Goal: Information Seeking & Learning: Learn about a topic

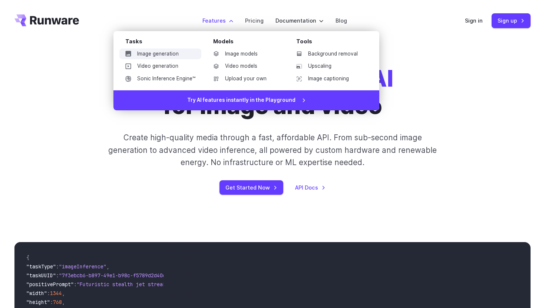
drag, startPoint x: 212, startPoint y: 24, endPoint x: 194, endPoint y: 50, distance: 31.5
click at [197, 31] on li "Features Tasks Image generation Video generation Sonic Inference Engine™ Models…" at bounding box center [218, 20] width 43 height 20
click at [250, 54] on link "Image models" at bounding box center [245, 54] width 77 height 11
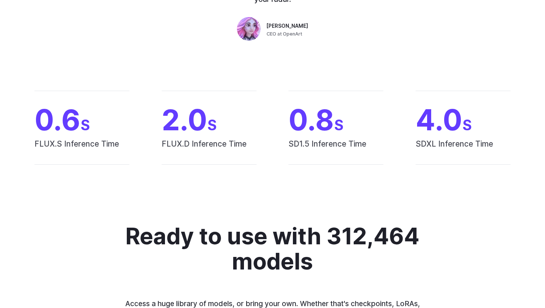
scroll to position [557, 0]
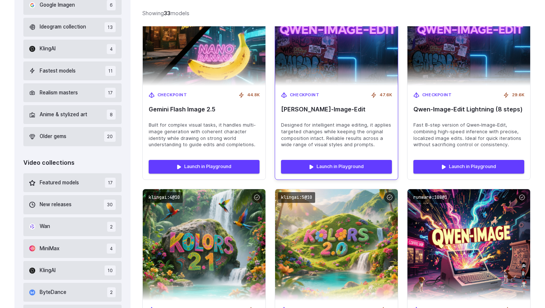
scroll to position [318, 0]
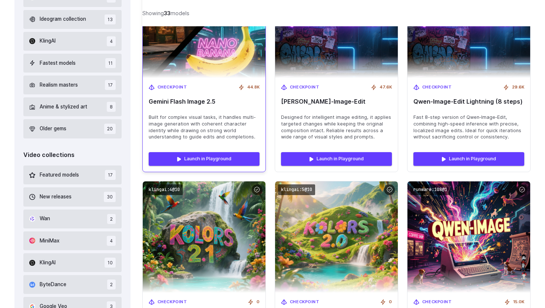
click at [226, 75] on img at bounding box center [203, 22] width 135 height 123
click at [219, 84] on div "Checkpoint 44.8K" at bounding box center [204, 87] width 111 height 7
click at [172, 87] on span "Checkpoint" at bounding box center [173, 87] width 30 height 7
click at [192, 55] on img at bounding box center [203, 22] width 135 height 123
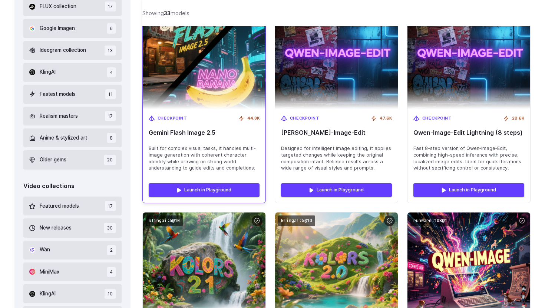
scroll to position [280, 0]
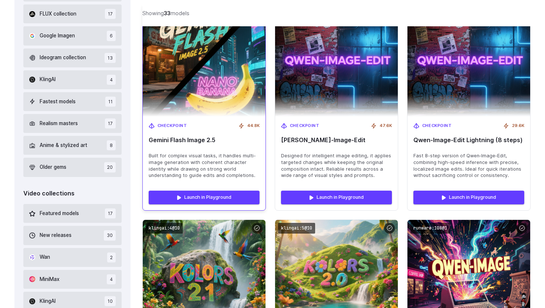
click at [195, 52] on img at bounding box center [203, 61] width 135 height 123
click at [189, 140] on span "Gemini Flash Image 2.5" at bounding box center [204, 140] width 111 height 7
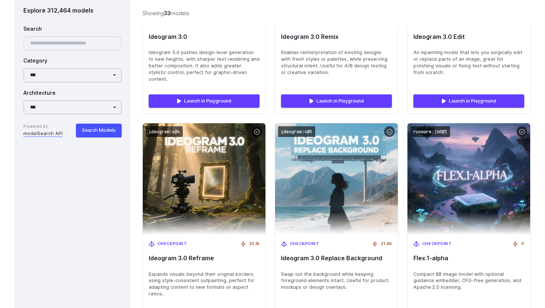
scroll to position [1257, 0]
